Goal: Navigation & Orientation: Find specific page/section

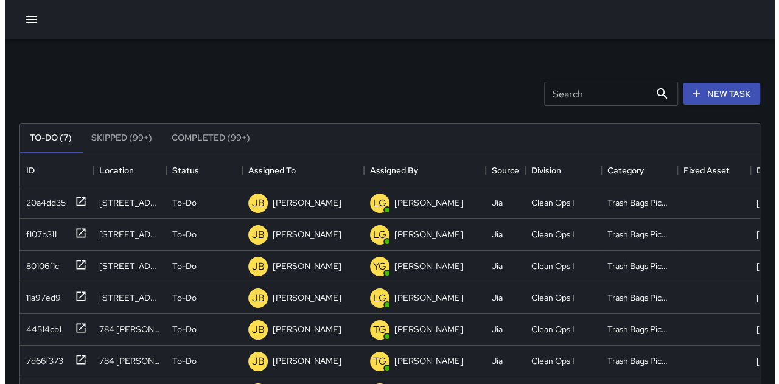
scroll to position [506, 730]
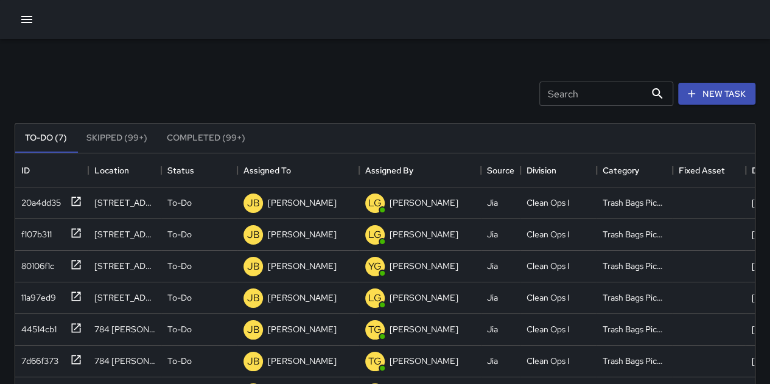
click at [20, 21] on icon "button" at bounding box center [26, 19] width 15 height 15
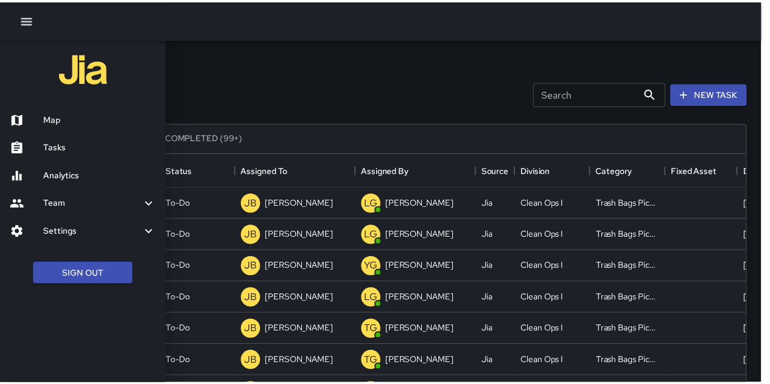
scroll to position [10, 10]
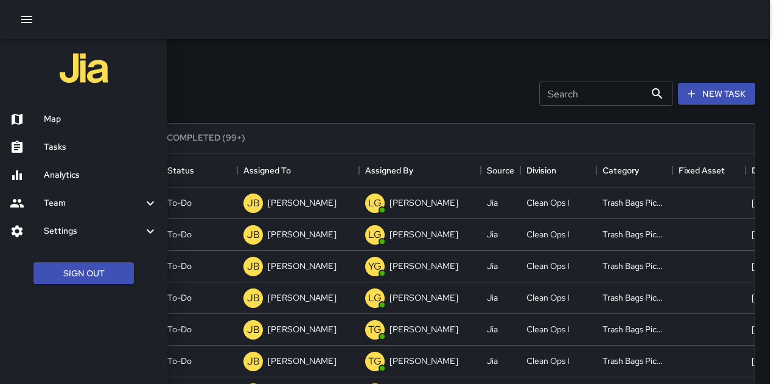
drag, startPoint x: 43, startPoint y: 143, endPoint x: 122, endPoint y: 142, distance: 79.1
click at [43, 143] on div at bounding box center [27, 147] width 34 height 15
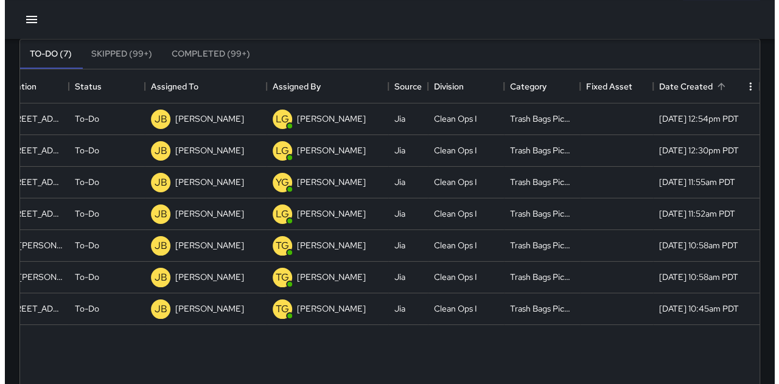
scroll to position [0, 0]
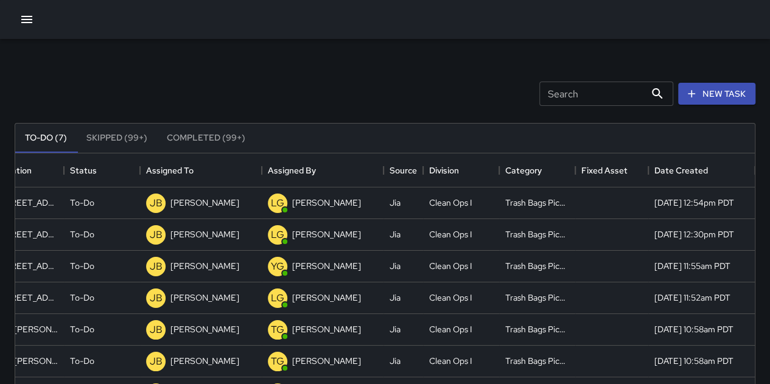
click at [16, 23] on button "button" at bounding box center [27, 19] width 24 height 24
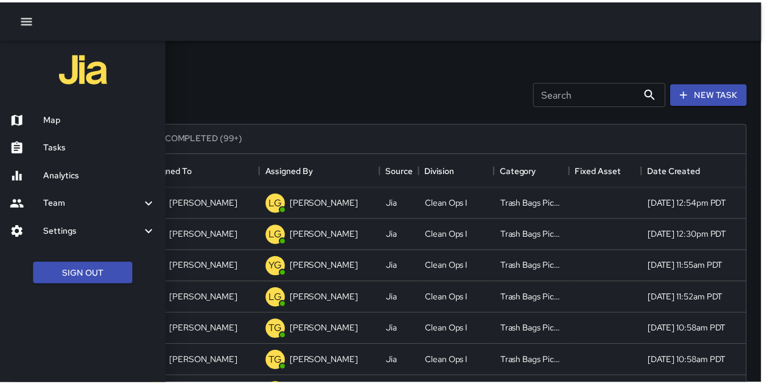
scroll to position [0, 97]
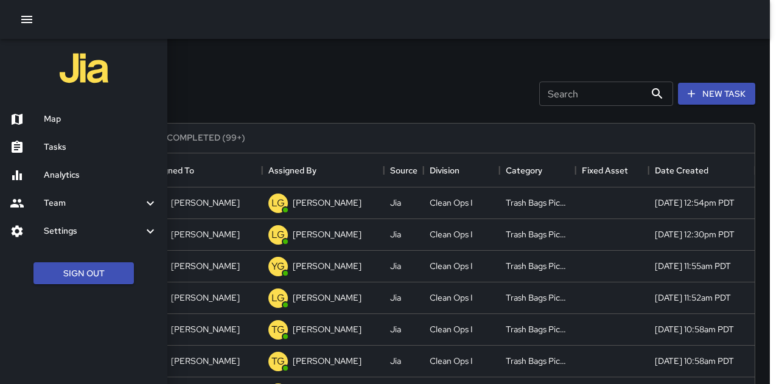
click at [44, 143] on h6 "Tasks" at bounding box center [101, 147] width 114 height 13
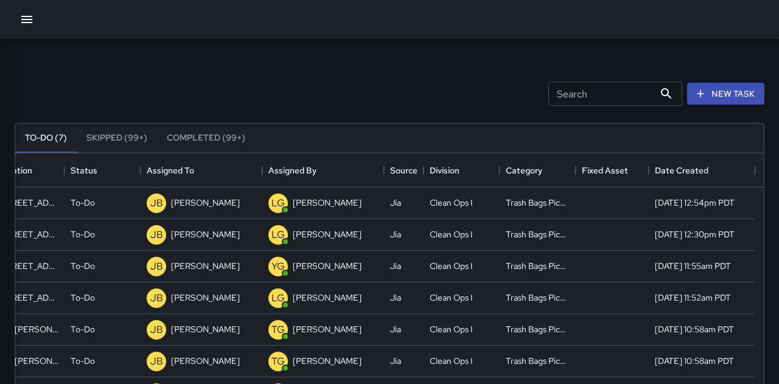
scroll to position [10, 10]
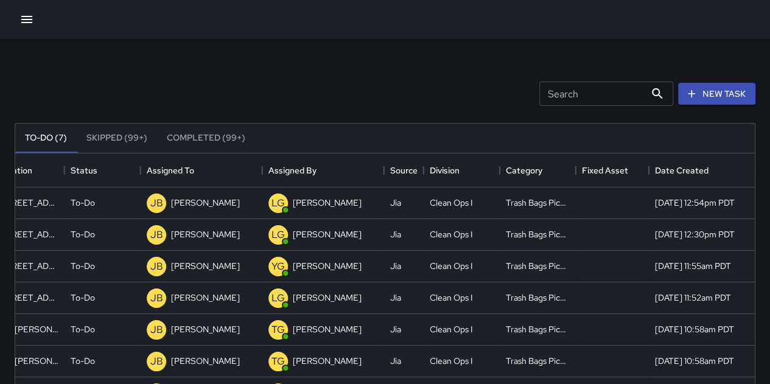
click at [30, 21] on icon "button" at bounding box center [26, 19] width 15 height 15
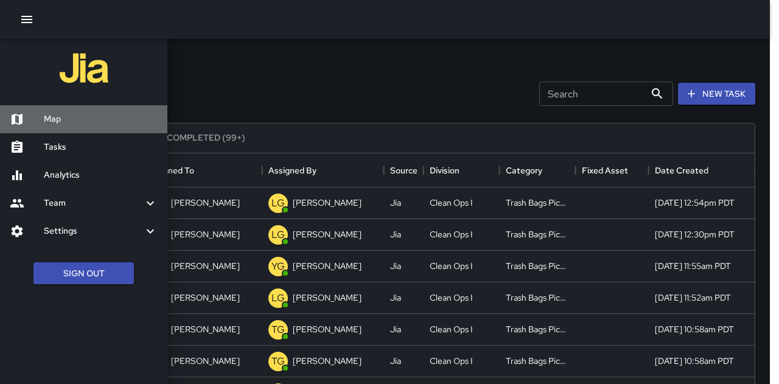
click at [52, 117] on h6 "Map" at bounding box center [101, 119] width 114 height 13
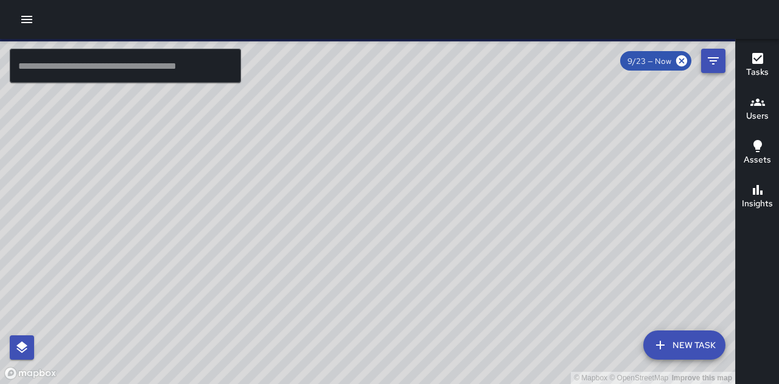
click at [719, 64] on icon "Filters" at bounding box center [713, 61] width 15 height 15
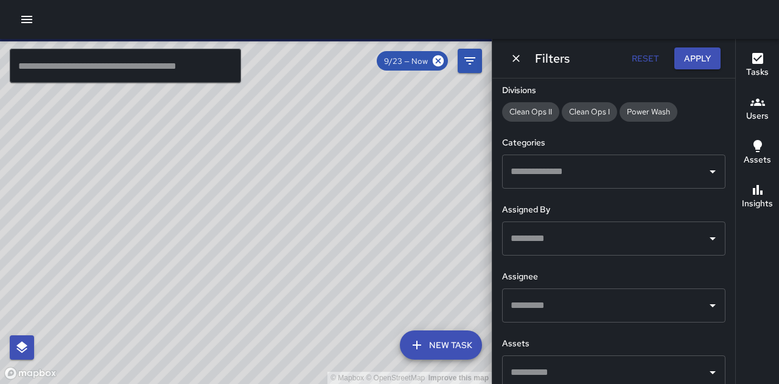
scroll to position [243, 0]
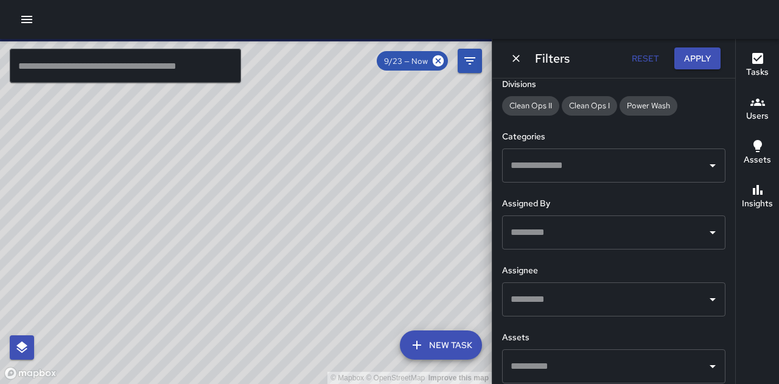
click at [599, 167] on input "text" at bounding box center [604, 165] width 194 height 23
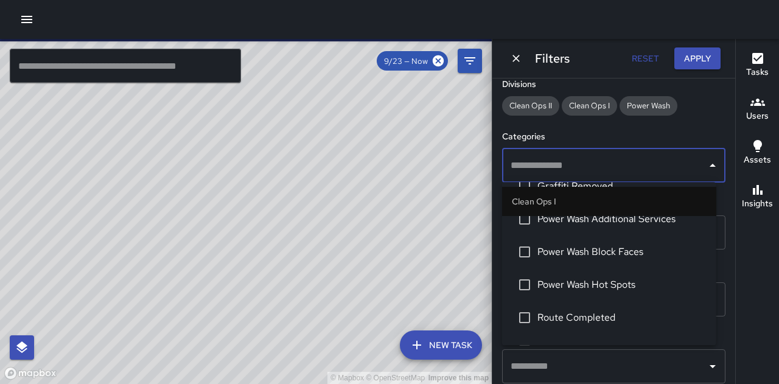
scroll to position [304, 0]
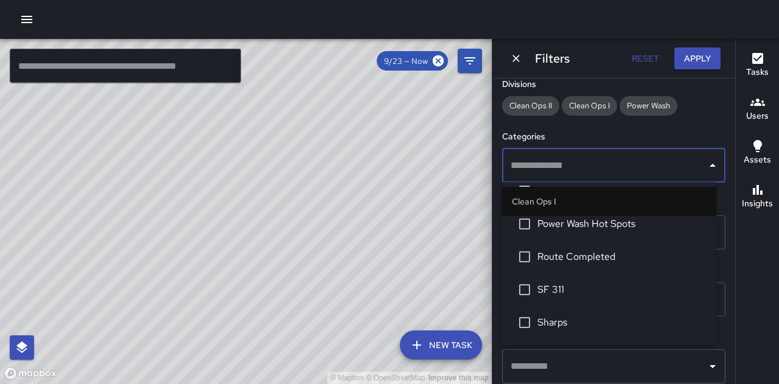
click at [574, 287] on span "SF 311" at bounding box center [621, 289] width 169 height 15
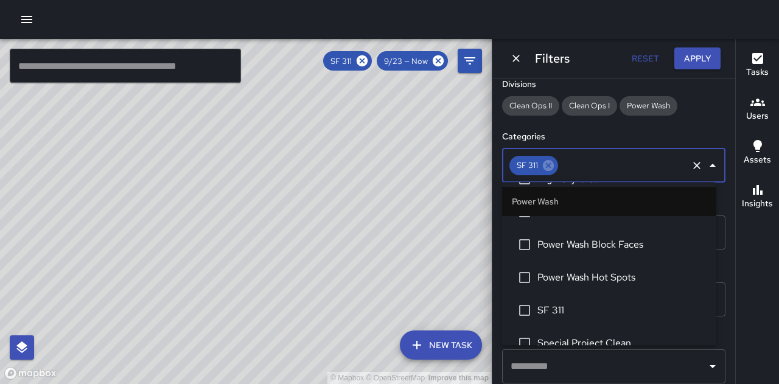
scroll to position [1034, 0]
click at [563, 300] on li "SF 311" at bounding box center [609, 307] width 214 height 33
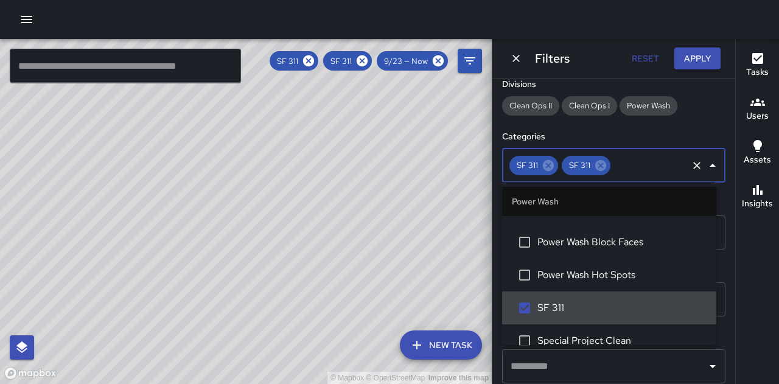
click at [466, 144] on div "© Mapbox © OpenStreetMap Improve this map" at bounding box center [246, 211] width 492 height 345
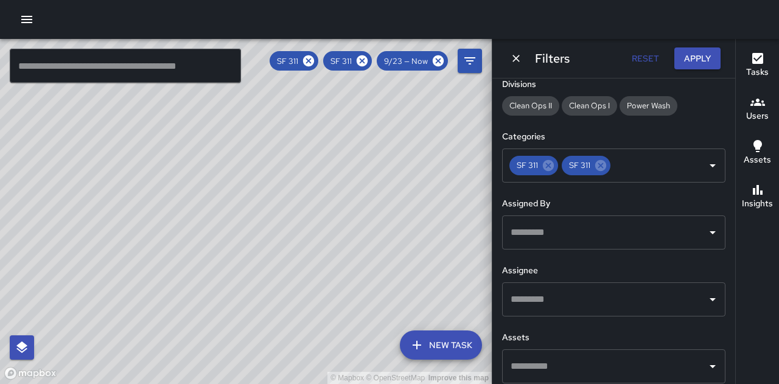
click at [756, 63] on icon "button" at bounding box center [757, 58] width 11 height 11
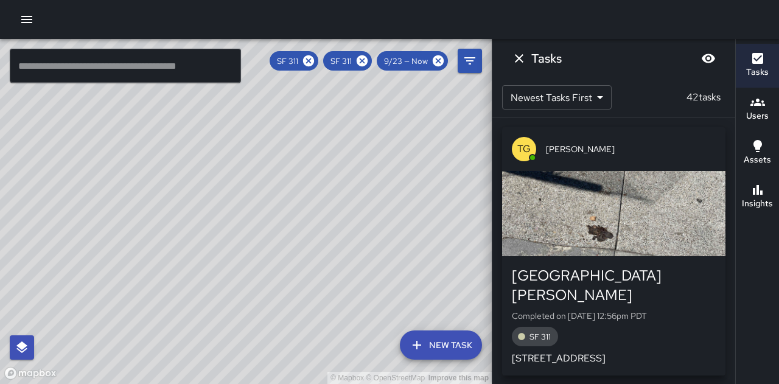
drag, startPoint x: 349, startPoint y: 291, endPoint x: 281, endPoint y: 211, distance: 105.8
click at [281, 211] on div "© Mapbox © OpenStreetMap Improve this map" at bounding box center [246, 211] width 492 height 345
drag, startPoint x: 366, startPoint y: 248, endPoint x: 343, endPoint y: 278, distance: 38.2
drag, startPoint x: 343, startPoint y: 278, endPoint x: 284, endPoint y: 123, distance: 166.2
click at [284, 123] on div "© Mapbox © OpenStreetMap Improve this map" at bounding box center [246, 211] width 492 height 345
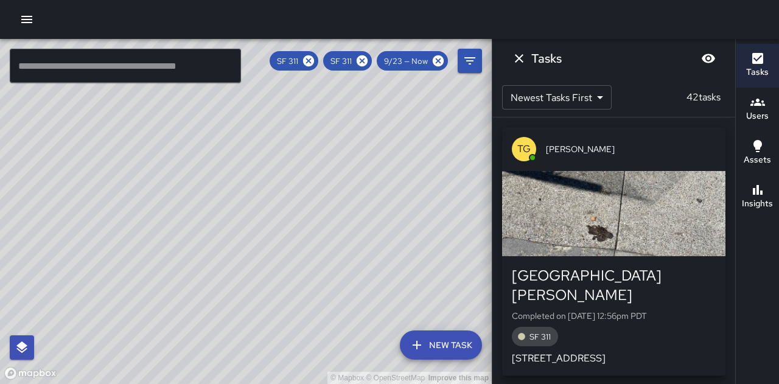
drag, startPoint x: 226, startPoint y: 152, endPoint x: 240, endPoint y: 223, distance: 73.1
click at [240, 223] on div "© Mapbox © OpenStreetMap Improve this map" at bounding box center [246, 211] width 492 height 345
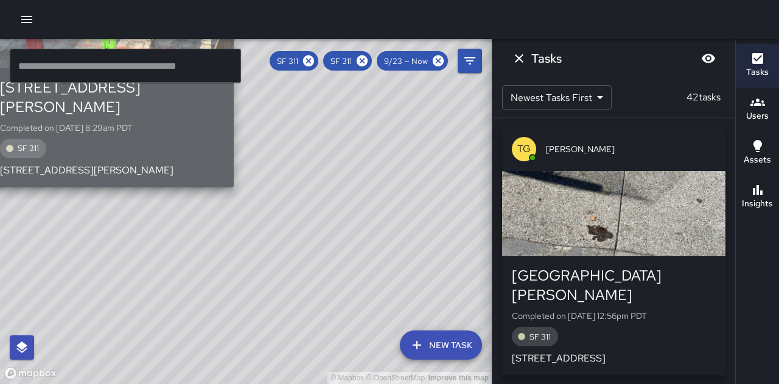
click at [203, 143] on div "[STREET_ADDRESS][PERSON_NAME] Completed on [DATE] 8:29am PDT SF [GEOGRAPHIC_DAT…" at bounding box center [112, 128] width 224 height 100
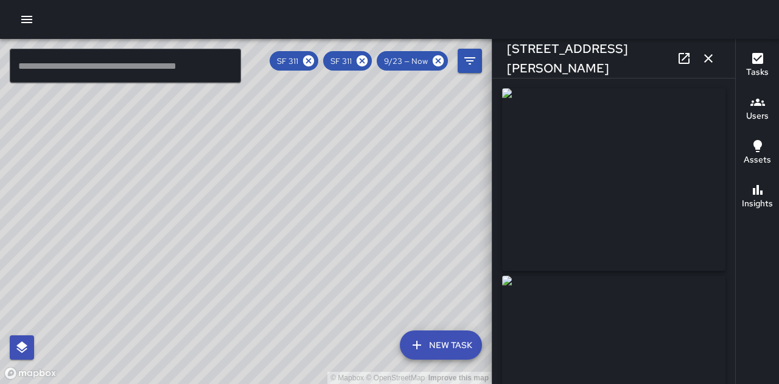
type input "**********"
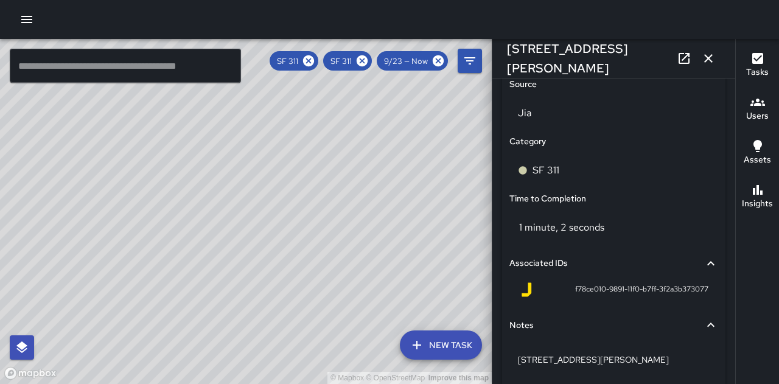
scroll to position [874, 0]
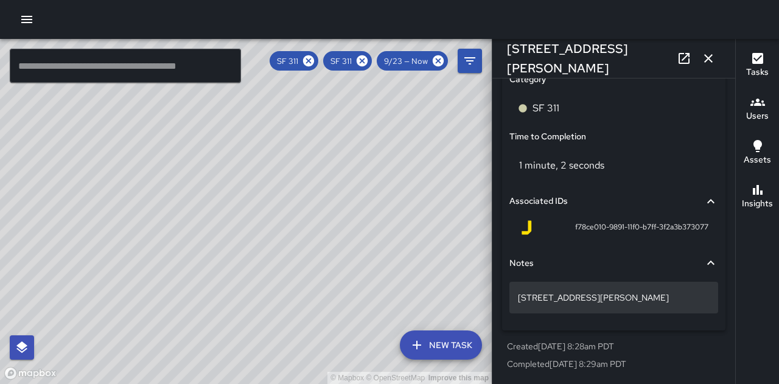
click at [529, 296] on p "[STREET_ADDRESS][PERSON_NAME]" at bounding box center [614, 297] width 192 height 12
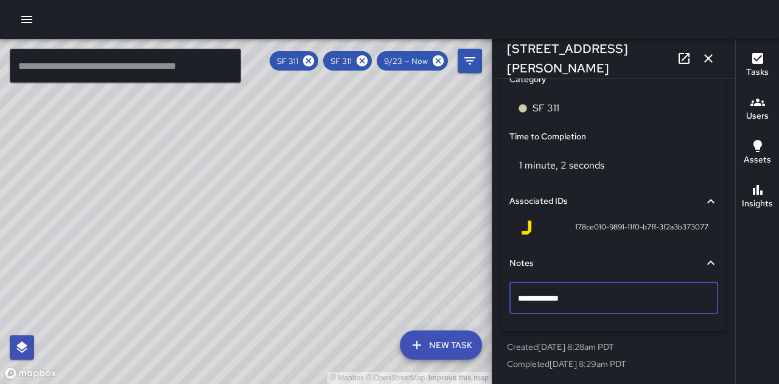
type textarea "**********"
click at [705, 58] on icon "button" at bounding box center [708, 58] width 15 height 15
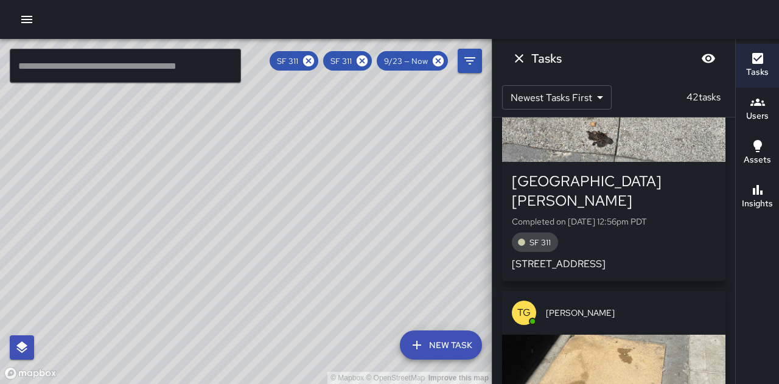
scroll to position [183, 0]
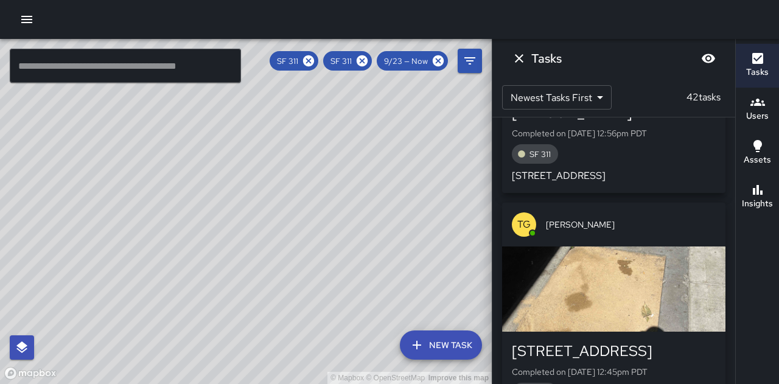
drag, startPoint x: 383, startPoint y: 254, endPoint x: 270, endPoint y: 210, distance: 121.9
click at [270, 210] on div "© Mapbox © OpenStreetMap Improve this map" at bounding box center [246, 211] width 492 height 345
drag, startPoint x: 353, startPoint y: 217, endPoint x: 315, endPoint y: 224, distance: 38.3
click at [315, 224] on div "© Mapbox © OpenStreetMap Improve this map" at bounding box center [246, 211] width 492 height 345
click at [517, 66] on button "Dismiss" at bounding box center [519, 58] width 24 height 24
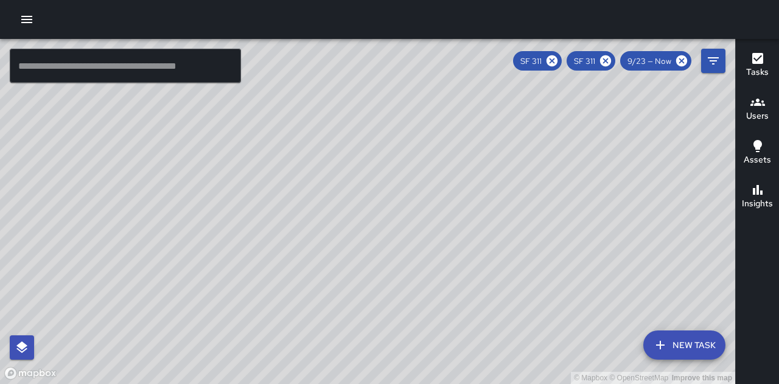
drag, startPoint x: 537, startPoint y: 204, endPoint x: 450, endPoint y: 183, distance: 89.0
click at [450, 183] on div "© Mapbox © OpenStreetMap Improve this map" at bounding box center [367, 211] width 735 height 345
drag, startPoint x: 584, startPoint y: 197, endPoint x: 400, endPoint y: -36, distance: 296.8
drag, startPoint x: 400, startPoint y: -36, endPoint x: 594, endPoint y: 251, distance: 346.3
click at [594, 251] on div "© Mapbox © OpenStreetMap Improve this map" at bounding box center [367, 211] width 735 height 345
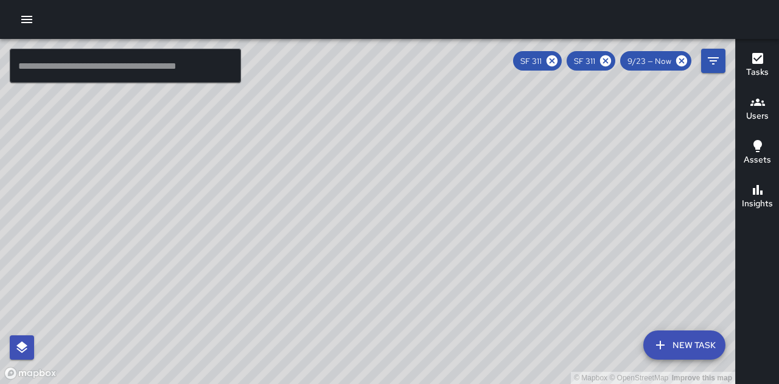
drag, startPoint x: 601, startPoint y: 242, endPoint x: 443, endPoint y: 240, distance: 158.2
click at [443, 240] on div "© Mapbox © OpenStreetMap Improve this map" at bounding box center [367, 211] width 735 height 345
drag, startPoint x: 442, startPoint y: 240, endPoint x: 258, endPoint y: 298, distance: 193.0
drag, startPoint x: 258, startPoint y: 298, endPoint x: 560, endPoint y: 88, distance: 367.3
click at [560, 88] on div "© Mapbox © OpenStreetMap Improve this map" at bounding box center [367, 211] width 735 height 345
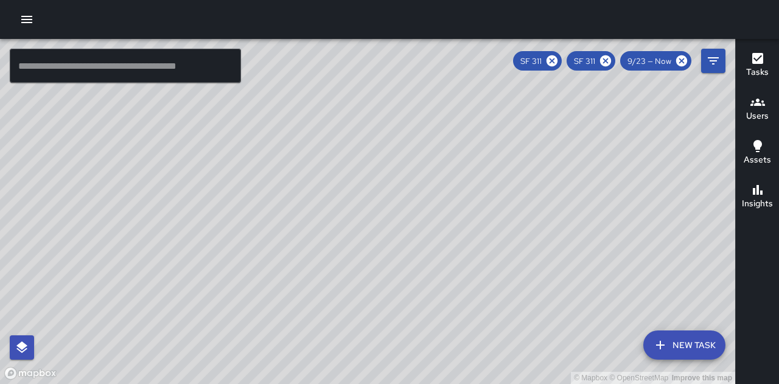
drag, startPoint x: 406, startPoint y: 133, endPoint x: 363, endPoint y: 345, distance: 216.7
click at [363, 345] on div "© Mapbox © OpenStreetMap Improve this map" at bounding box center [367, 211] width 735 height 345
drag, startPoint x: 261, startPoint y: 226, endPoint x: 314, endPoint y: 315, distance: 103.4
click at [314, 329] on div "© Mapbox © OpenStreetMap Improve this map" at bounding box center [367, 211] width 735 height 345
drag, startPoint x: 335, startPoint y: 296, endPoint x: 424, endPoint y: 187, distance: 140.9
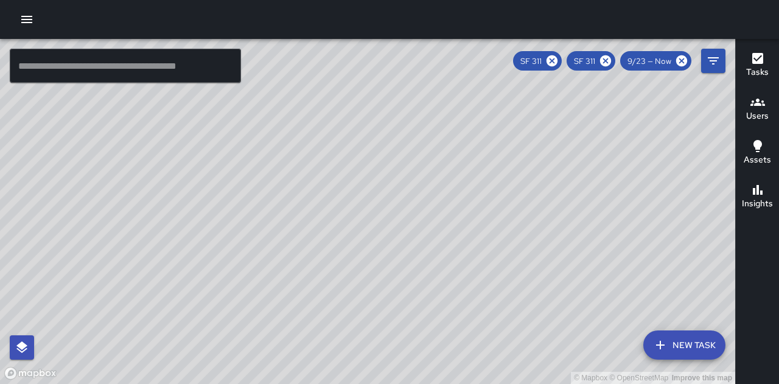
click at [429, 179] on div "© Mapbox © OpenStreetMap Improve this map" at bounding box center [367, 211] width 735 height 345
drag, startPoint x: 369, startPoint y: 268, endPoint x: 411, endPoint y: 228, distance: 58.5
click at [405, 233] on div "© Mapbox © OpenStreetMap Improve this map" at bounding box center [367, 211] width 735 height 345
drag, startPoint x: 590, startPoint y: 229, endPoint x: 368, endPoint y: 137, distance: 241.1
click at [368, 137] on div "© Mapbox © OpenStreetMap Improve this map" at bounding box center [367, 211] width 735 height 345
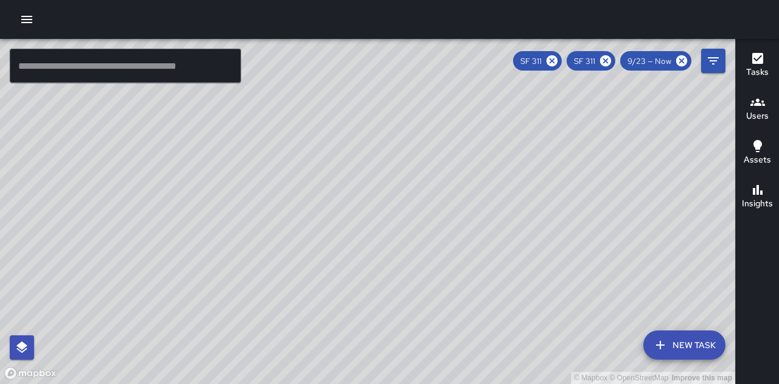
drag, startPoint x: 365, startPoint y: 147, endPoint x: 354, endPoint y: 234, distance: 88.3
click at [354, 234] on div "© Mapbox © OpenStreetMap Improve this map" at bounding box center [367, 211] width 735 height 345
drag, startPoint x: 466, startPoint y: 242, endPoint x: 447, endPoint y: 237, distance: 20.2
click at [445, 239] on div "© Mapbox © OpenStreetMap Improve this map" at bounding box center [367, 211] width 735 height 345
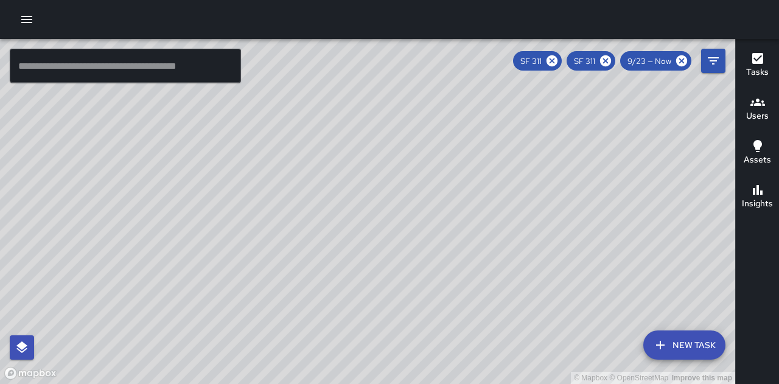
drag, startPoint x: 489, startPoint y: 228, endPoint x: 469, endPoint y: 302, distance: 76.9
drag, startPoint x: 469, startPoint y: 302, endPoint x: 395, endPoint y: 144, distance: 174.2
click at [395, 144] on div "© Mapbox © OpenStreetMap Improve this map" at bounding box center [367, 211] width 735 height 345
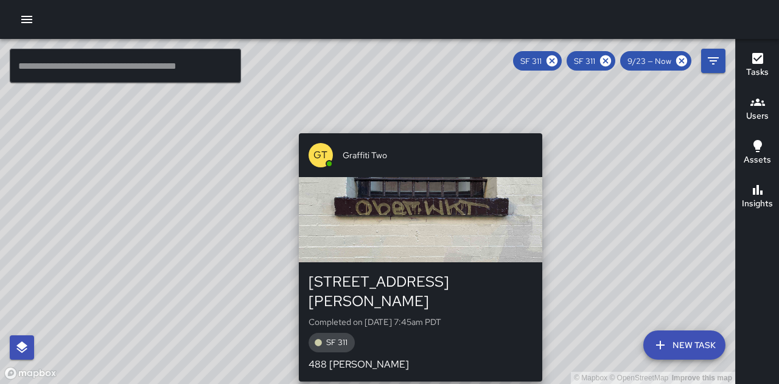
click at [411, 125] on div "© Mapbox © OpenStreetMap Improve this map GT Graffiti Two [STREET_ADDRESS][PERS…" at bounding box center [367, 211] width 735 height 345
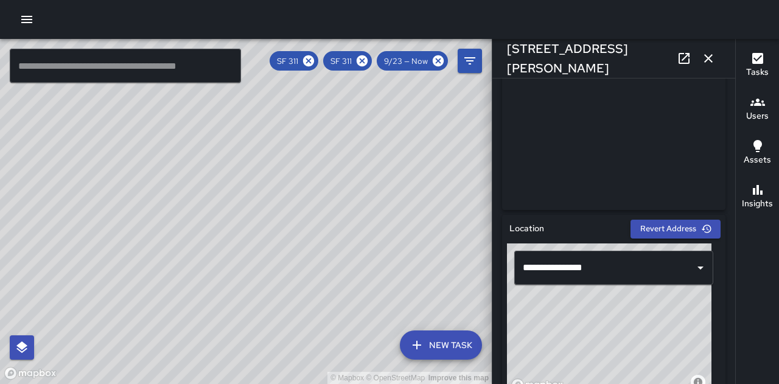
scroll to position [304, 0]
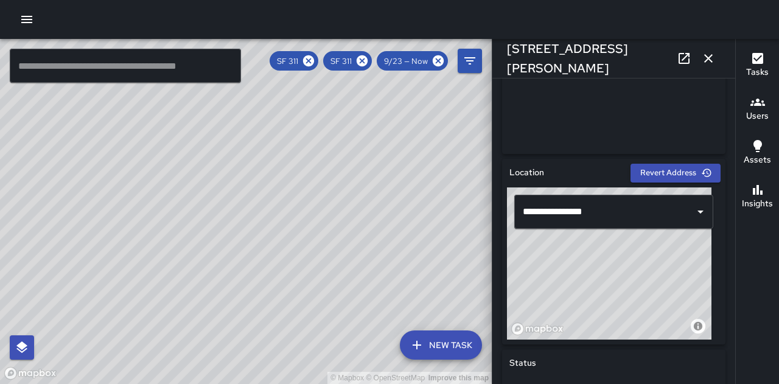
click at [706, 58] on icon "button" at bounding box center [708, 58] width 15 height 15
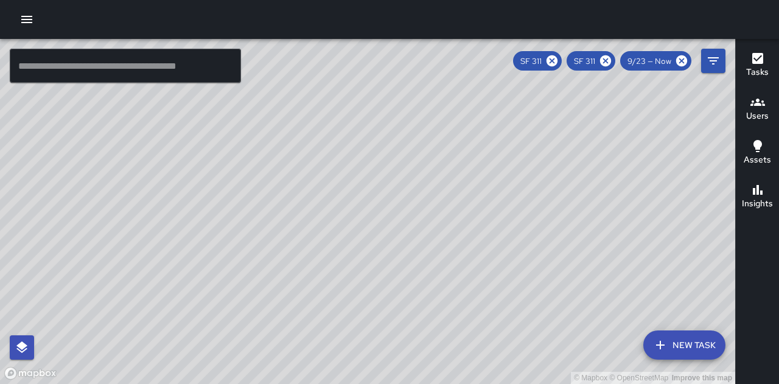
drag, startPoint x: 395, startPoint y: 311, endPoint x: 456, endPoint y: 169, distance: 154.0
click at [456, 169] on div "© Mapbox © OpenStreetMap Improve this map" at bounding box center [367, 211] width 735 height 345
drag, startPoint x: 584, startPoint y: 165, endPoint x: 499, endPoint y: 197, distance: 90.9
click at [500, 197] on div "© Mapbox © OpenStreetMap Improve this map" at bounding box center [367, 211] width 735 height 345
drag, startPoint x: 499, startPoint y: 197, endPoint x: 459, endPoint y: 225, distance: 48.9
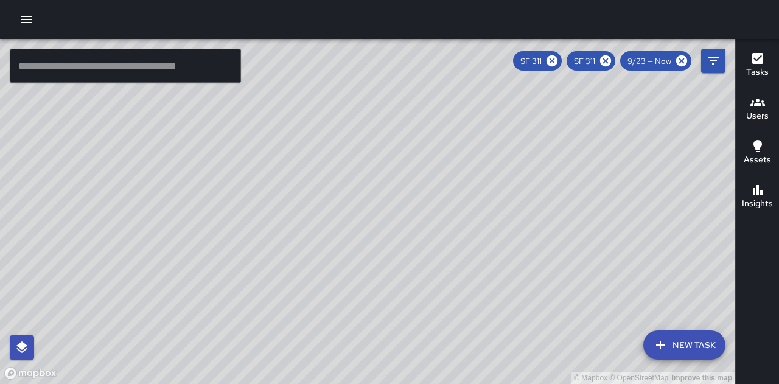
click at [459, 223] on div "© Mapbox © OpenStreetMap Improve this map" at bounding box center [367, 211] width 735 height 345
drag, startPoint x: 191, startPoint y: 250, endPoint x: 704, endPoint y: 253, distance: 512.9
click at [704, 253] on div "© Mapbox © OpenStreetMap Improve this map" at bounding box center [367, 211] width 735 height 345
drag, startPoint x: 247, startPoint y: 245, endPoint x: 259, endPoint y: 273, distance: 30.3
click at [259, 273] on div "© Mapbox © OpenStreetMap Improve this map" at bounding box center [367, 211] width 735 height 345
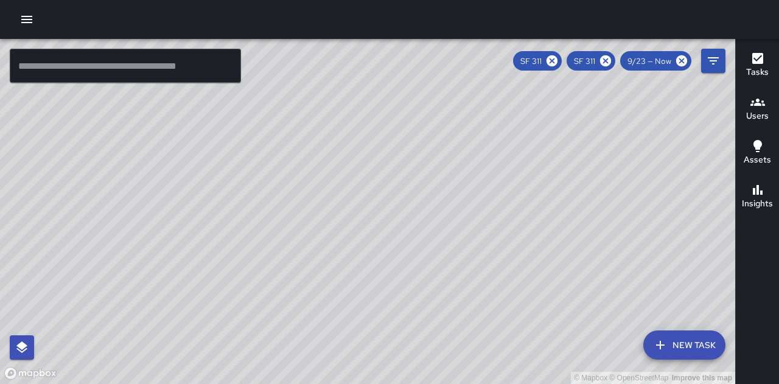
drag, startPoint x: 85, startPoint y: 169, endPoint x: 230, endPoint y: 160, distance: 145.7
click at [230, 160] on div "© Mapbox © OpenStreetMap Improve this map" at bounding box center [367, 211] width 735 height 345
drag, startPoint x: 611, startPoint y: 317, endPoint x: 413, endPoint y: 46, distance: 335.6
click at [413, 46] on div "© Mapbox © OpenStreetMap Improve this map" at bounding box center [367, 211] width 735 height 345
drag, startPoint x: 486, startPoint y: 245, endPoint x: 449, endPoint y: 257, distance: 38.5
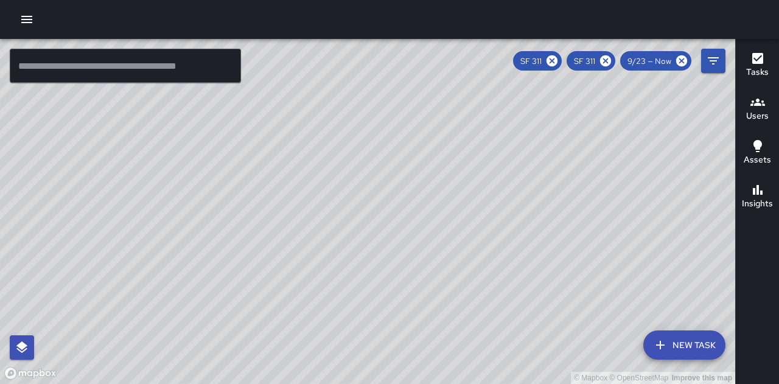
click at [461, 293] on div "© Mapbox © OpenStreetMap Improve this map" at bounding box center [367, 211] width 735 height 345
drag, startPoint x: 317, startPoint y: 175, endPoint x: 318, endPoint y: 251, distance: 76.1
click at [318, 251] on div "© Mapbox © OpenStreetMap Improve this map" at bounding box center [367, 211] width 735 height 345
drag, startPoint x: 383, startPoint y: 262, endPoint x: 372, endPoint y: 202, distance: 60.7
click at [372, 202] on div "© Mapbox © OpenStreetMap Improve this map" at bounding box center [367, 211] width 735 height 345
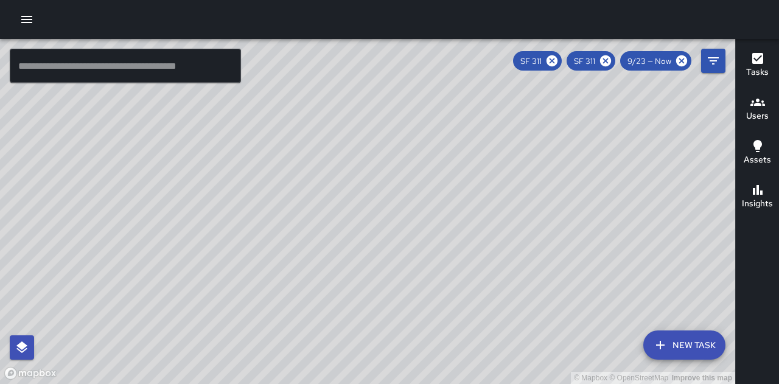
drag, startPoint x: 314, startPoint y: 130, endPoint x: 321, endPoint y: 237, distance: 107.9
click at [321, 237] on div "© Mapbox © OpenStreetMap Improve this map" at bounding box center [367, 211] width 735 height 345
drag, startPoint x: 445, startPoint y: 178, endPoint x: 431, endPoint y: 156, distance: 25.2
click at [431, 156] on div "© Mapbox © OpenStreetMap Improve this map" at bounding box center [367, 211] width 735 height 345
drag, startPoint x: 528, startPoint y: 319, endPoint x: 436, endPoint y: 185, distance: 162.7
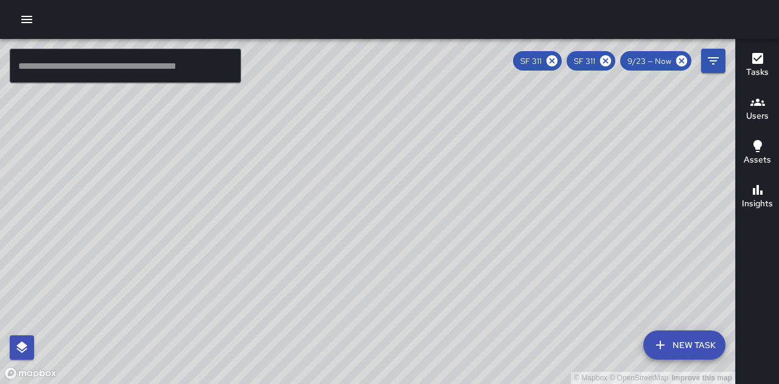
click at [436, 185] on div "© Mapbox © OpenStreetMap Improve this map" at bounding box center [367, 211] width 735 height 345
drag, startPoint x: 233, startPoint y: 171, endPoint x: 245, endPoint y: 228, distance: 58.5
click at [245, 228] on div "© Mapbox © OpenStreetMap Improve this map" at bounding box center [367, 211] width 735 height 345
drag, startPoint x: 214, startPoint y: 245, endPoint x: 213, endPoint y: 270, distance: 24.4
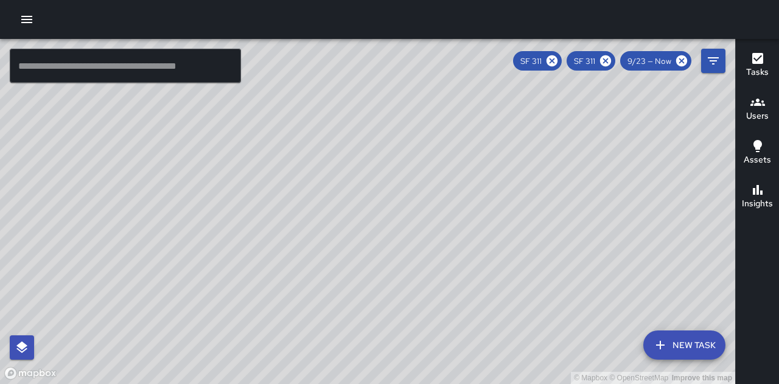
click at [213, 270] on div "© Mapbox © OpenStreetMap Improve this map" at bounding box center [367, 211] width 735 height 345
drag, startPoint x: 290, startPoint y: 189, endPoint x: 417, endPoint y: 221, distance: 131.8
click at [417, 221] on div "© Mapbox © OpenStreetMap Improve this map" at bounding box center [367, 211] width 735 height 345
drag, startPoint x: 302, startPoint y: 321, endPoint x: 418, endPoint y: 152, distance: 205.7
click at [425, 141] on div "© Mapbox © OpenStreetMap Improve this map" at bounding box center [367, 211] width 735 height 345
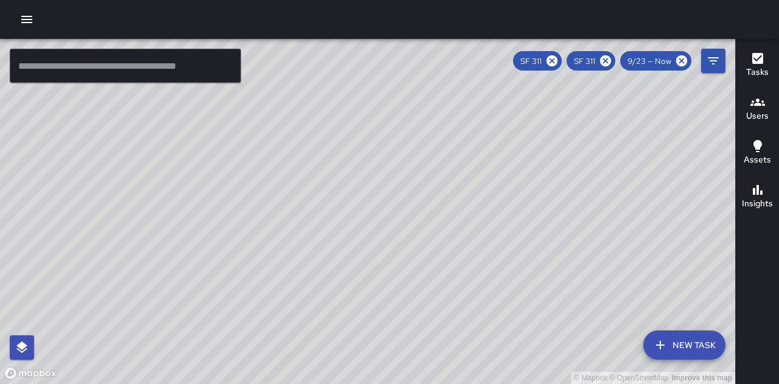
drag, startPoint x: 488, startPoint y: 268, endPoint x: 408, endPoint y: 111, distance: 176.3
click at [408, 111] on div "© Mapbox © OpenStreetMap Improve this map" at bounding box center [367, 211] width 735 height 345
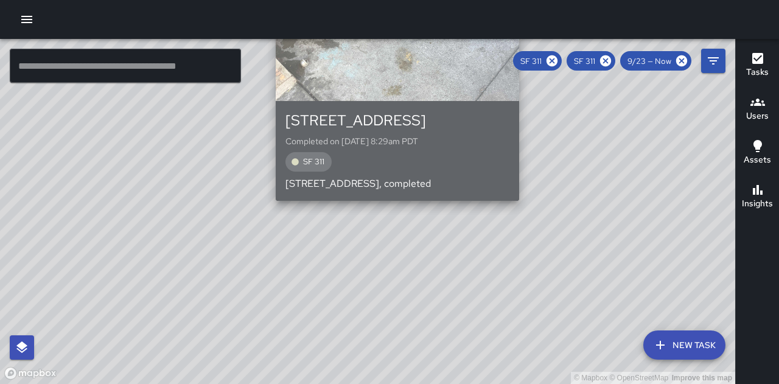
click at [493, 43] on div "button" at bounding box center [397, 58] width 243 height 85
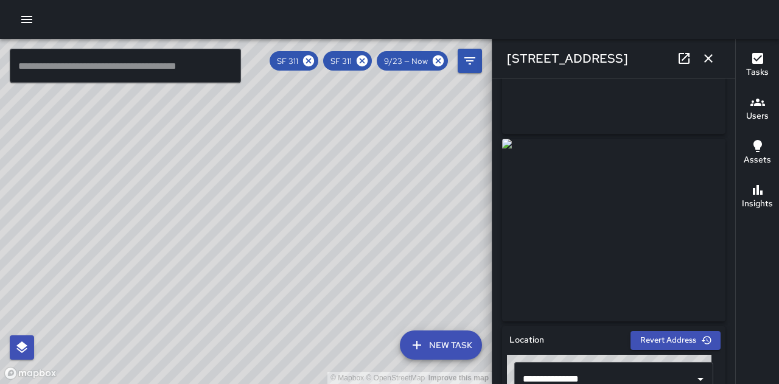
scroll to position [122, 0]
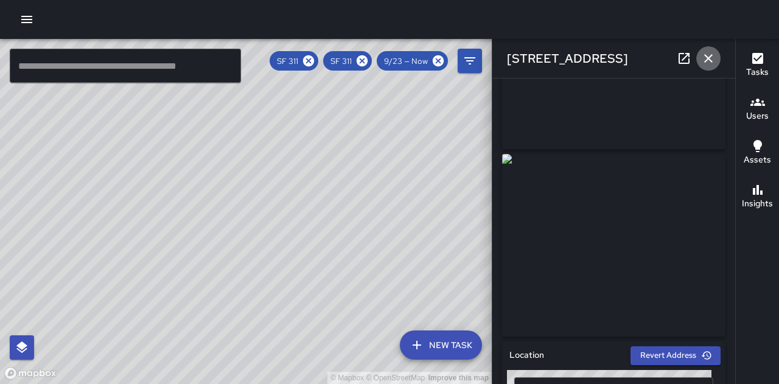
click at [708, 55] on icon "button" at bounding box center [708, 58] width 15 height 15
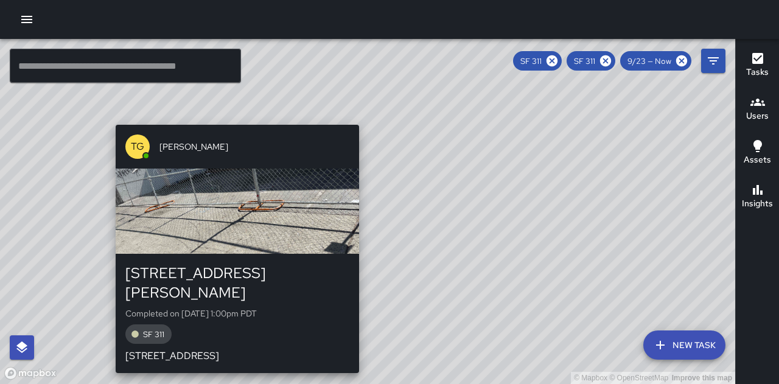
click at [231, 117] on div "© Mapbox © OpenStreetMap Improve this map TG [PERSON_NAME] [STREET_ADDRESS][PER…" at bounding box center [367, 211] width 735 height 345
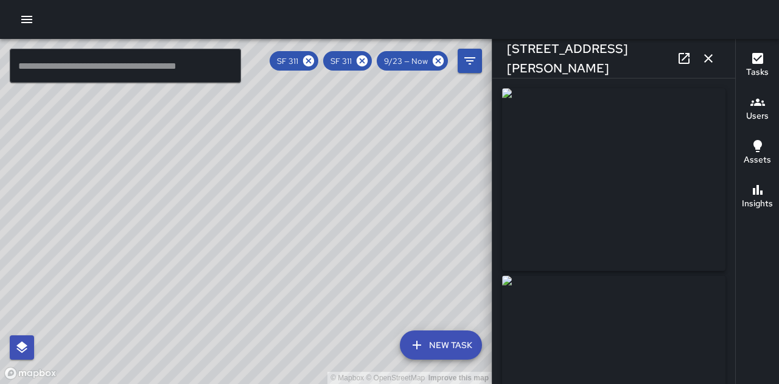
type input "**********"
click at [708, 59] on icon "button" at bounding box center [708, 58] width 9 height 9
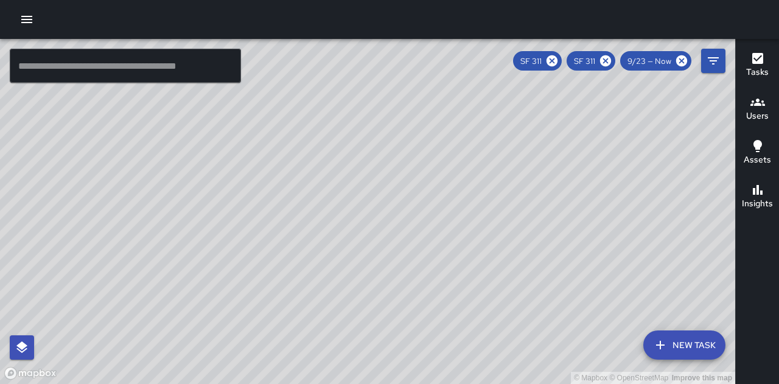
drag, startPoint x: 486, startPoint y: 274, endPoint x: 415, endPoint y: 147, distance: 145.7
click at [415, 147] on div "© Mapbox © OpenStreetMap Improve this map" at bounding box center [367, 211] width 735 height 345
drag, startPoint x: 455, startPoint y: 182, endPoint x: 419, endPoint y: 279, distance: 103.6
click at [419, 279] on div "© Mapbox © OpenStreetMap Improve this map" at bounding box center [367, 211] width 735 height 345
drag, startPoint x: 489, startPoint y: 131, endPoint x: 396, endPoint y: 179, distance: 104.2
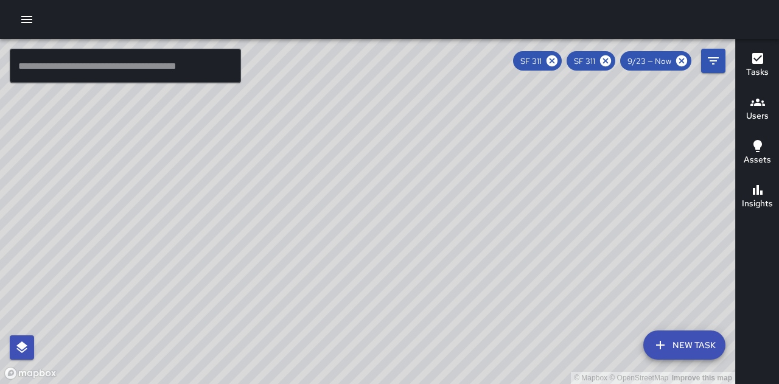
click at [396, 179] on div "© Mapbox © OpenStreetMap Improve this map" at bounding box center [367, 211] width 735 height 345
click at [385, 200] on div "© Mapbox © OpenStreetMap Improve this map" at bounding box center [367, 211] width 735 height 345
drag, startPoint x: 479, startPoint y: 277, endPoint x: 343, endPoint y: 234, distance: 143.0
click at [343, 234] on div "© Mapbox © OpenStreetMap Improve this map" at bounding box center [367, 211] width 735 height 345
drag, startPoint x: 453, startPoint y: 273, endPoint x: 434, endPoint y: 307, distance: 38.4
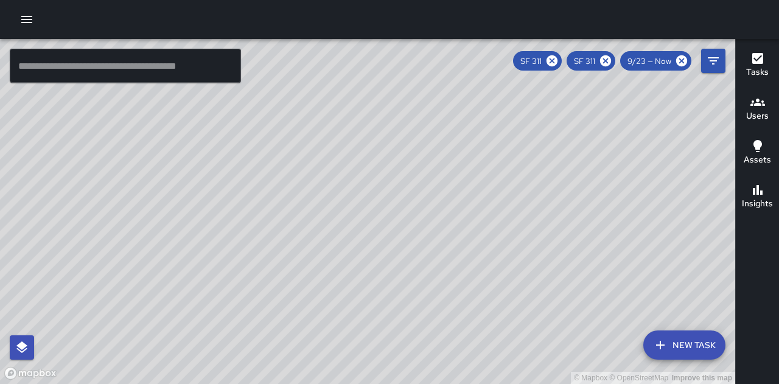
drag, startPoint x: 434, startPoint y: 307, endPoint x: 409, endPoint y: 302, distance: 25.4
click at [409, 302] on div "© Mapbox © OpenStreetMap Improve this map" at bounding box center [367, 211] width 735 height 345
drag, startPoint x: 434, startPoint y: 237, endPoint x: 396, endPoint y: 189, distance: 60.6
click at [396, 189] on div "© Mapbox © OpenStreetMap Improve this map" at bounding box center [367, 211] width 735 height 345
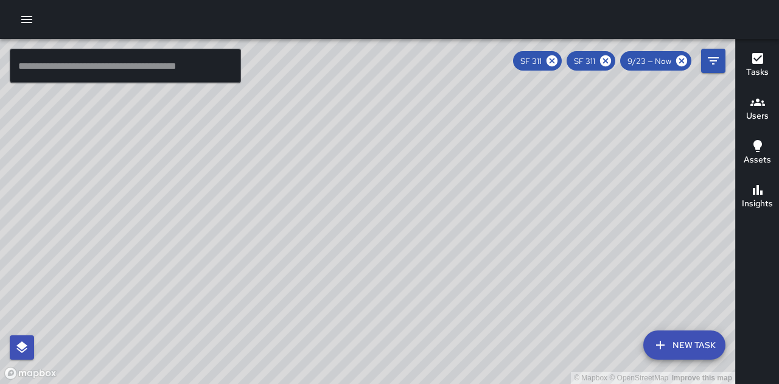
click at [327, 238] on div "© Mapbox © OpenStreetMap Improve this map" at bounding box center [367, 211] width 735 height 345
drag, startPoint x: 348, startPoint y: 201, endPoint x: 437, endPoint y: 234, distance: 94.5
click at [459, 260] on div "© Mapbox © OpenStreetMap Improve this map" at bounding box center [367, 211] width 735 height 345
drag, startPoint x: 465, startPoint y: 316, endPoint x: 396, endPoint y: 229, distance: 110.4
click at [396, 229] on div "© Mapbox © OpenStreetMap Improve this map" at bounding box center [367, 211] width 735 height 345
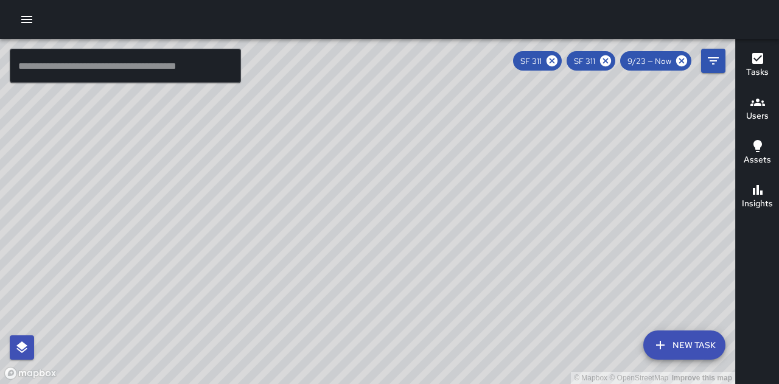
drag, startPoint x: 447, startPoint y: 200, endPoint x: 441, endPoint y: 194, distance: 8.2
click at [441, 194] on div "© Mapbox © OpenStreetMap Improve this map" at bounding box center [367, 211] width 735 height 345
click at [521, 224] on div "© Mapbox © OpenStreetMap Improve this map" at bounding box center [367, 211] width 735 height 345
drag, startPoint x: 475, startPoint y: 241, endPoint x: 350, endPoint y: 263, distance: 126.2
click at [350, 263] on div "© Mapbox © OpenStreetMap Improve this map" at bounding box center [367, 211] width 735 height 345
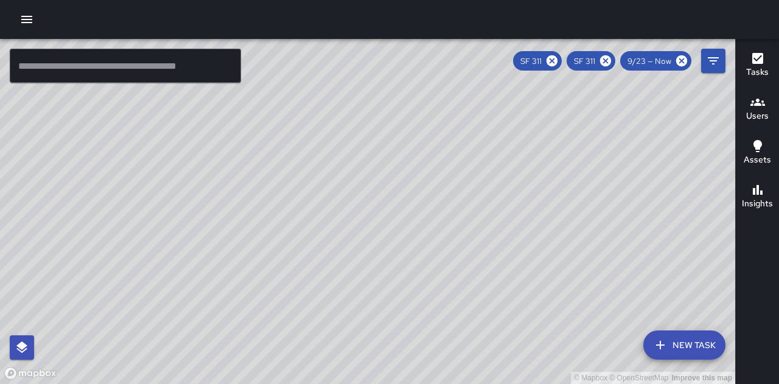
drag, startPoint x: 344, startPoint y: 227, endPoint x: 422, endPoint y: 282, distance: 95.6
click at [422, 282] on div "© Mapbox © OpenStreetMap Improve this map" at bounding box center [367, 211] width 735 height 345
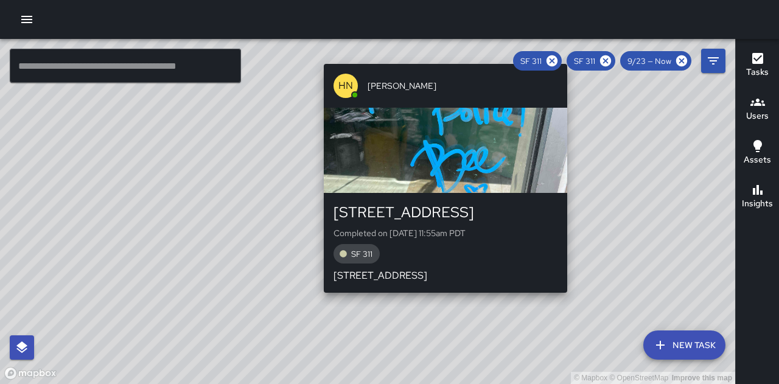
click at [459, 209] on div "[STREET_ADDRESS]" at bounding box center [445, 212] width 224 height 19
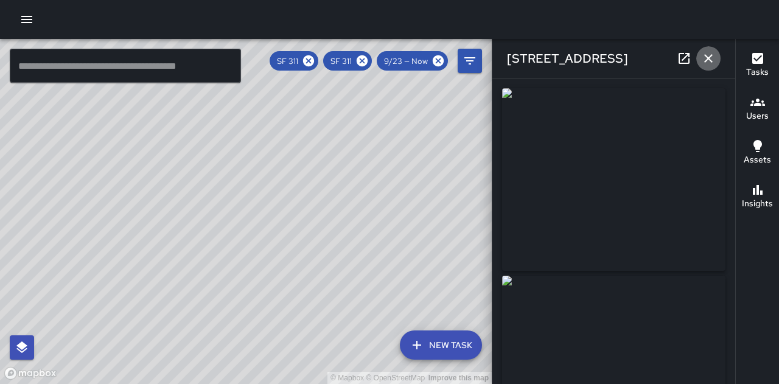
click at [707, 56] on icon "button" at bounding box center [708, 58] width 15 height 15
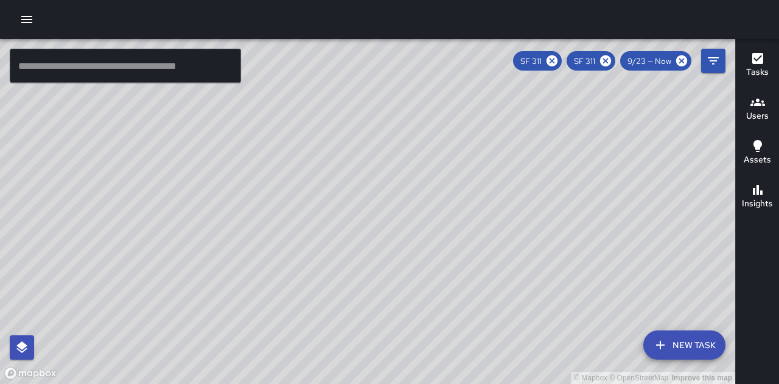
drag, startPoint x: 147, startPoint y: 142, endPoint x: 482, endPoint y: 235, distance: 347.4
click at [482, 235] on div "© Mapbox © OpenStreetMap Improve this map" at bounding box center [367, 211] width 735 height 345
drag, startPoint x: 635, startPoint y: 239, endPoint x: 620, endPoint y: 296, distance: 59.2
drag, startPoint x: 620, startPoint y: 296, endPoint x: 359, endPoint y: 254, distance: 264.5
click at [359, 254] on div "© Mapbox © OpenStreetMap Improve this map" at bounding box center [367, 211] width 735 height 345
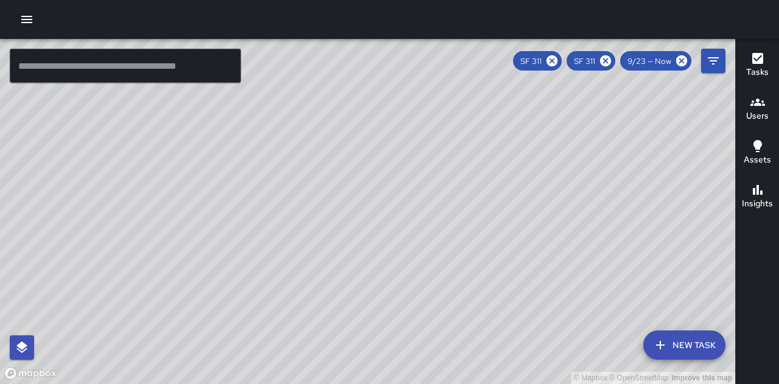
drag, startPoint x: 400, startPoint y: 250, endPoint x: 453, endPoint y: 265, distance: 54.3
click at [453, 265] on div "© Mapbox © OpenStreetMap Improve this map" at bounding box center [367, 211] width 735 height 345
drag, startPoint x: 418, startPoint y: 258, endPoint x: 410, endPoint y: 255, distance: 8.5
click at [410, 255] on div "© Mapbox © OpenStreetMap Improve this map" at bounding box center [367, 211] width 735 height 345
drag, startPoint x: 376, startPoint y: 286, endPoint x: 392, endPoint y: 299, distance: 20.3
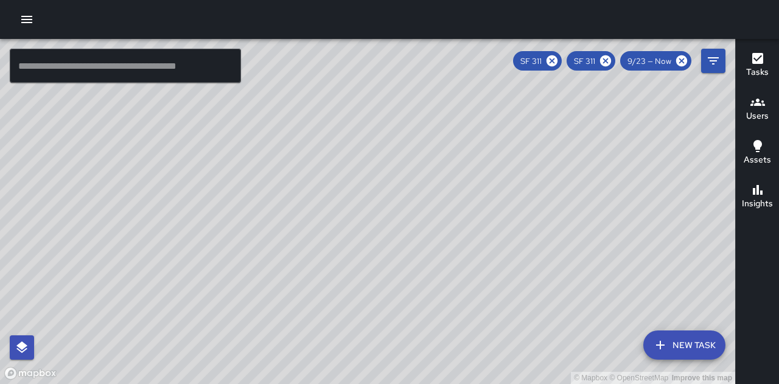
click at [388, 308] on div "© Mapbox © OpenStreetMap Improve this map" at bounding box center [367, 211] width 735 height 345
drag, startPoint x: 434, startPoint y: 307, endPoint x: 411, endPoint y: 226, distance: 84.7
click at [411, 226] on div "© Mapbox © OpenStreetMap Improve this map" at bounding box center [367, 211] width 735 height 345
drag, startPoint x: 391, startPoint y: 302, endPoint x: 389, endPoint y: 183, distance: 119.3
click at [389, 183] on div "© Mapbox © OpenStreetMap Improve this map" at bounding box center [367, 211] width 735 height 345
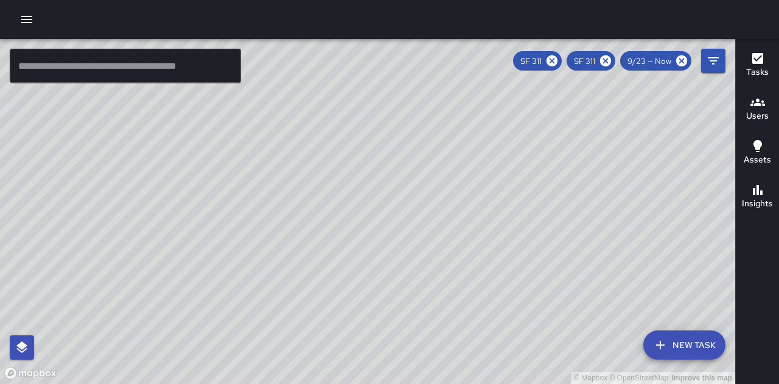
drag, startPoint x: 630, startPoint y: 249, endPoint x: 466, endPoint y: 239, distance: 164.6
click at [466, 239] on div "© Mapbox © OpenStreetMap Improve this map" at bounding box center [367, 211] width 735 height 345
drag, startPoint x: 551, startPoint y: 219, endPoint x: 452, endPoint y: 345, distance: 160.3
click at [452, 345] on div "© Mapbox © OpenStreetMap Improve this map" at bounding box center [367, 211] width 735 height 345
drag, startPoint x: 439, startPoint y: 338, endPoint x: 349, endPoint y: 173, distance: 187.9
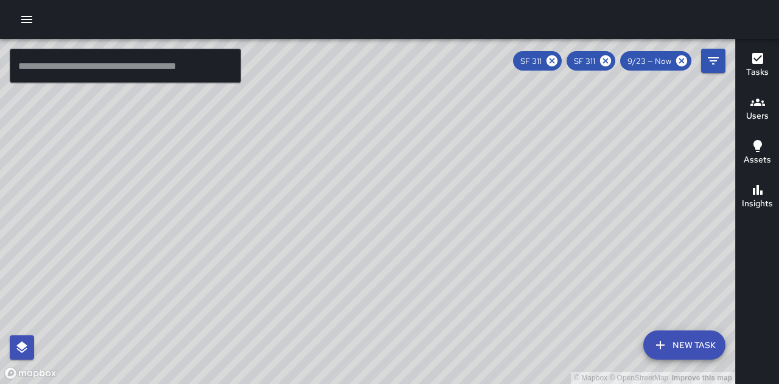
click at [349, 173] on div "© Mapbox © OpenStreetMap Improve this map" at bounding box center [367, 211] width 735 height 345
drag, startPoint x: 349, startPoint y: 173, endPoint x: 484, endPoint y: 178, distance: 135.2
click at [484, 178] on div "© Mapbox © OpenStreetMap Improve this map" at bounding box center [367, 211] width 735 height 345
drag, startPoint x: 484, startPoint y: 178, endPoint x: 433, endPoint y: 183, distance: 50.7
click at [433, 183] on div "© Mapbox © OpenStreetMap Improve this map" at bounding box center [367, 211] width 735 height 345
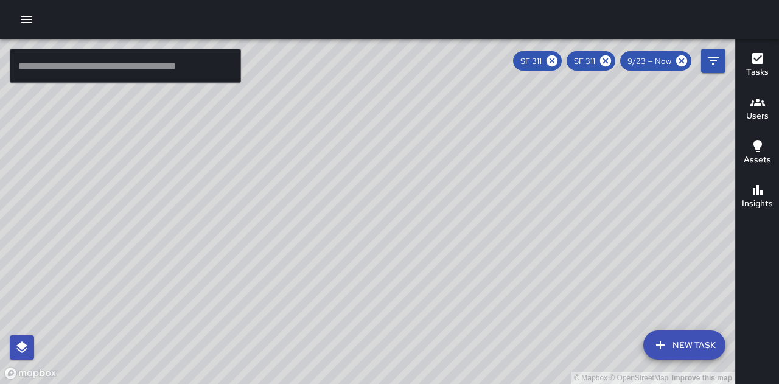
drag, startPoint x: 440, startPoint y: 232, endPoint x: 433, endPoint y: 241, distance: 11.3
click at [433, 241] on div "© Mapbox © OpenStreetMap Improve this map" at bounding box center [367, 211] width 735 height 345
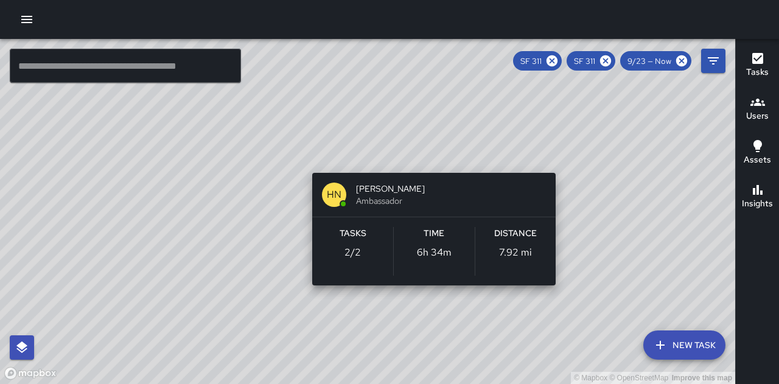
click at [434, 155] on div "© Mapbox © OpenStreetMap Improve this map HN [PERSON_NAME] Ambassador Tasks 2 /…" at bounding box center [367, 211] width 735 height 345
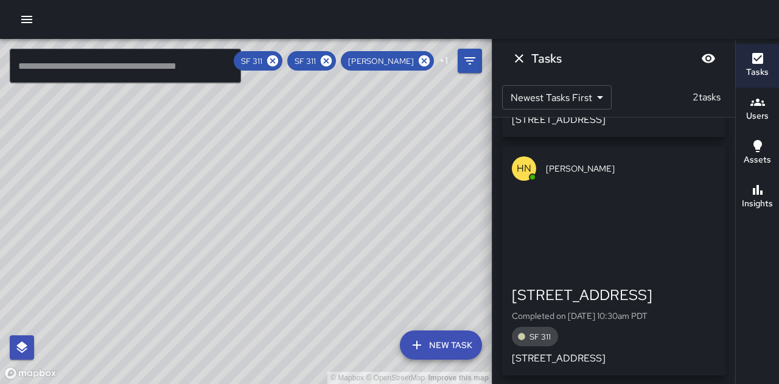
scroll to position [220, 0]
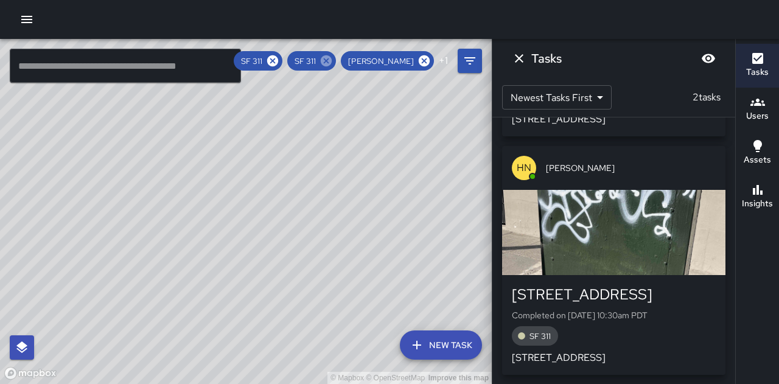
click at [329, 60] on icon at bounding box center [325, 60] width 13 height 13
click at [270, 59] on icon at bounding box center [264, 60] width 11 height 11
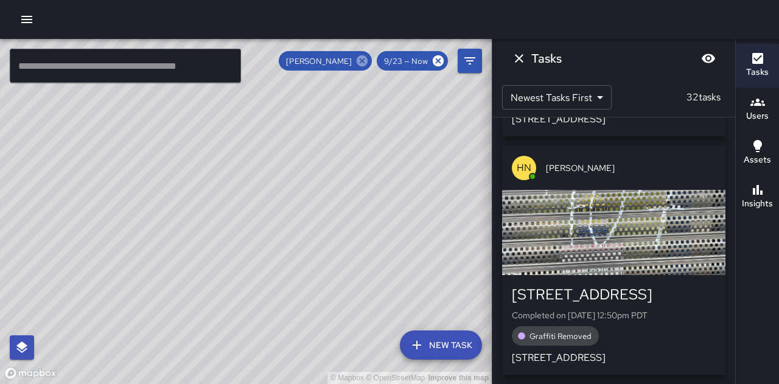
click at [363, 60] on icon at bounding box center [361, 60] width 13 height 13
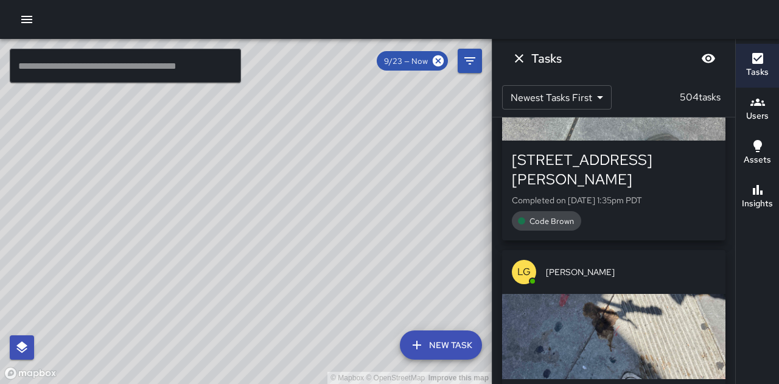
scroll to position [402, 0]
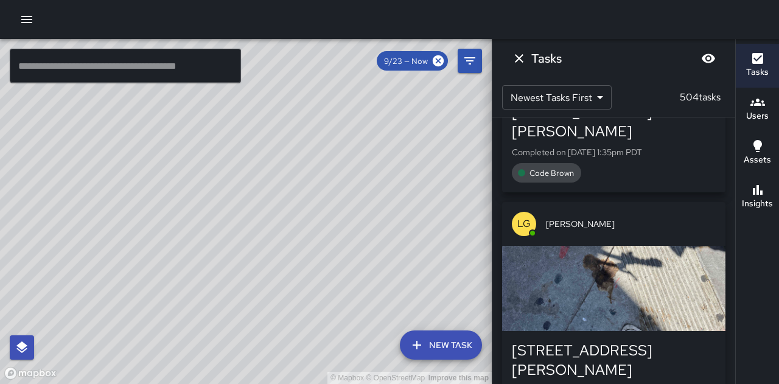
drag, startPoint x: 381, startPoint y: 293, endPoint x: 403, endPoint y: 268, distance: 33.2
click at [403, 268] on div "© Mapbox © OpenStreetMap Improve this map" at bounding box center [246, 211] width 492 height 345
click at [475, 58] on icon "Filters" at bounding box center [469, 61] width 15 height 15
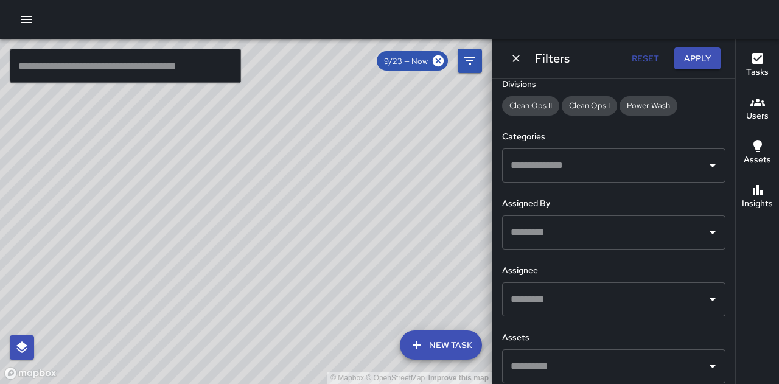
click at [643, 169] on input "text" at bounding box center [604, 165] width 194 height 23
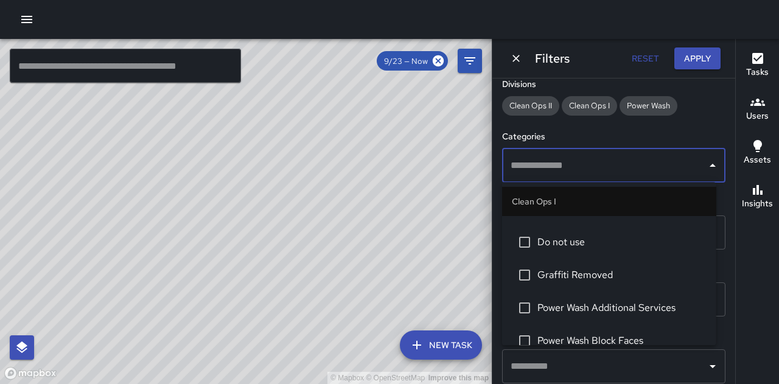
scroll to position [183, 0]
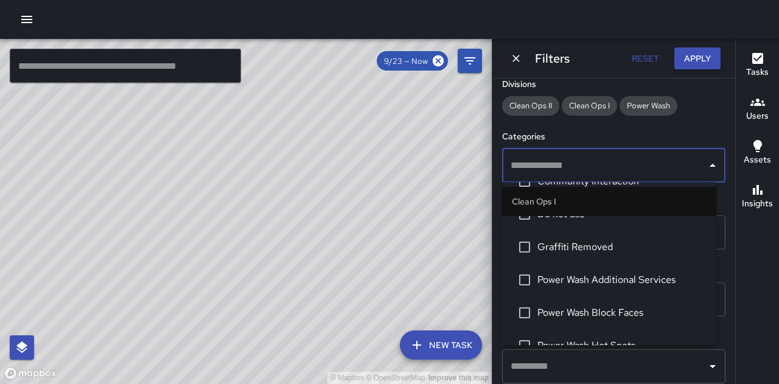
click at [585, 244] on span "Graffiti Removed" at bounding box center [621, 247] width 169 height 15
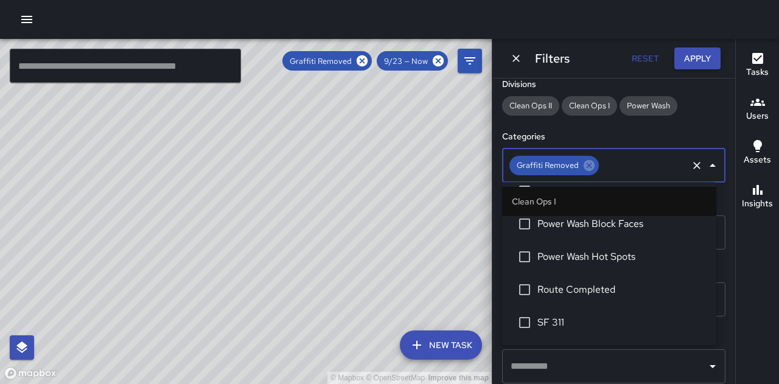
scroll to position [304, 0]
click at [559, 285] on span "SF 311" at bounding box center [621, 289] width 169 height 15
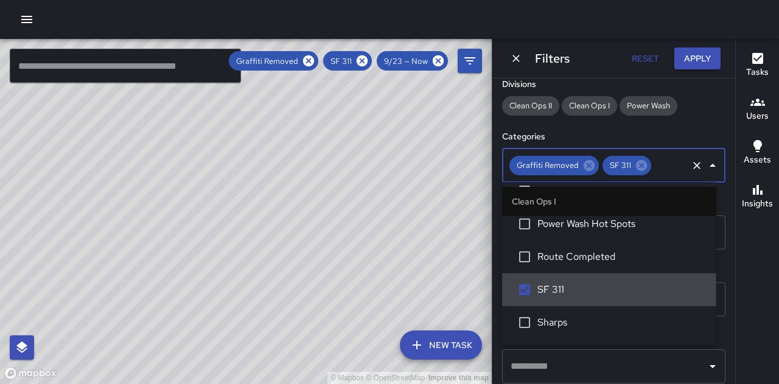
click at [548, 287] on span "SF 311" at bounding box center [621, 289] width 169 height 15
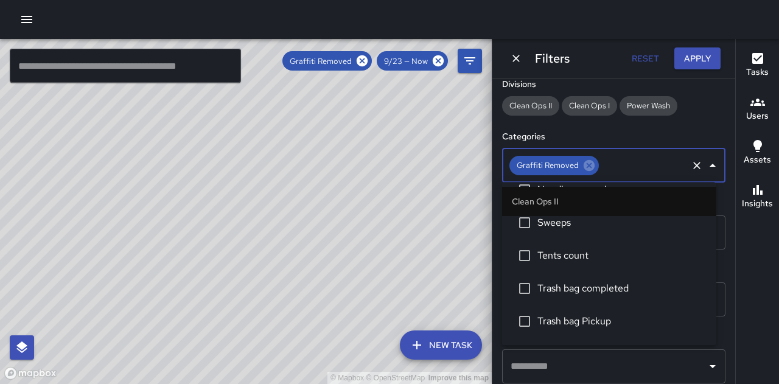
scroll to position [779, 0]
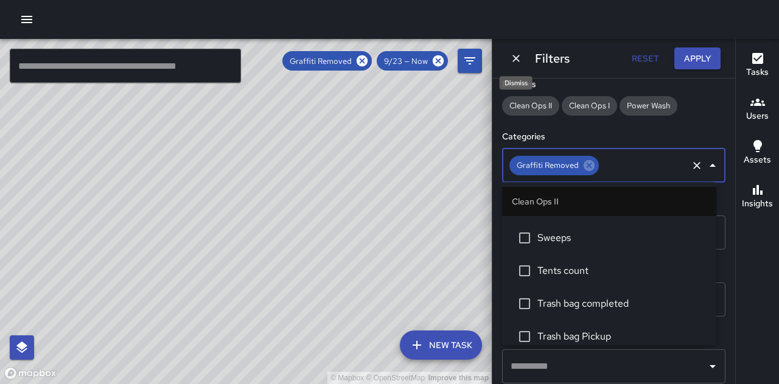
click at [516, 57] on icon "Dismiss" at bounding box center [516, 58] width 12 height 12
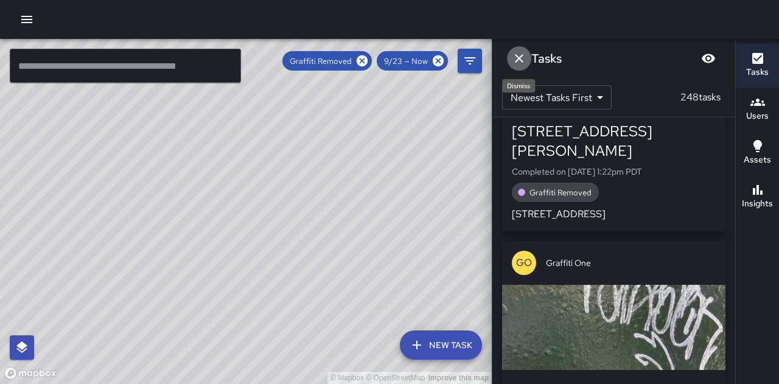
click at [516, 61] on icon "Dismiss" at bounding box center [519, 58] width 9 height 9
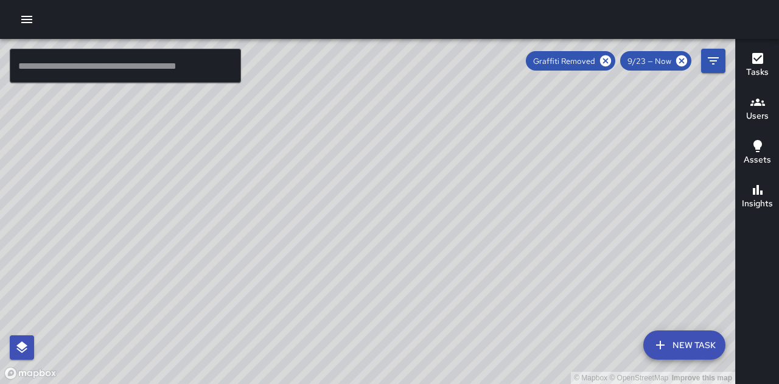
drag, startPoint x: 368, startPoint y: 285, endPoint x: 405, endPoint y: 251, distance: 50.8
click at [405, 251] on div "© Mapbox © OpenStreetMap Improve this map" at bounding box center [367, 211] width 735 height 345
click at [752, 195] on icon "button" at bounding box center [757, 190] width 15 height 15
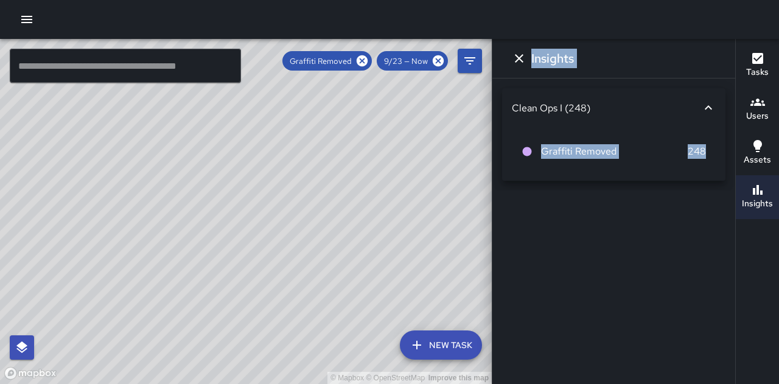
drag, startPoint x: 692, startPoint y: 413, endPoint x: 700, endPoint y: 385, distance: 28.5
click at [700, 383] on html "© Mapbox © OpenStreetMap Improve this map ​ New Task Graffiti Removed 9/23 — No…" at bounding box center [389, 192] width 779 height 384
click at [465, 179] on div "© Mapbox © OpenStreetMap Improve this map" at bounding box center [246, 211] width 492 height 345
click at [390, 145] on div "© Mapbox © OpenStreetMap Improve this map" at bounding box center [246, 211] width 492 height 345
click at [363, 57] on icon at bounding box center [362, 60] width 11 height 11
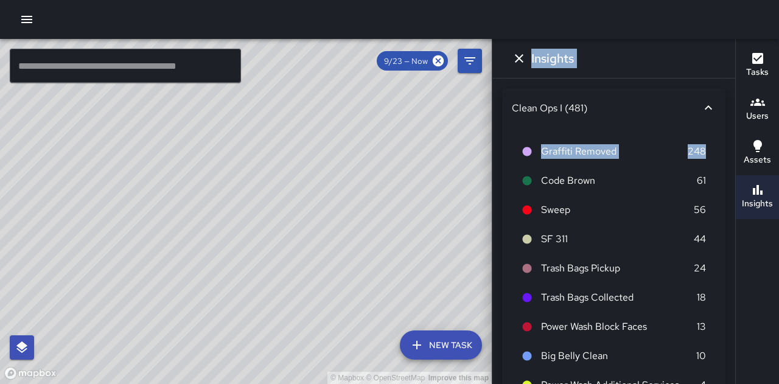
drag, startPoint x: 413, startPoint y: 219, endPoint x: 355, endPoint y: 201, distance: 60.0
click at [355, 201] on div "© Mapbox © OpenStreetMap Improve this map" at bounding box center [246, 211] width 492 height 345
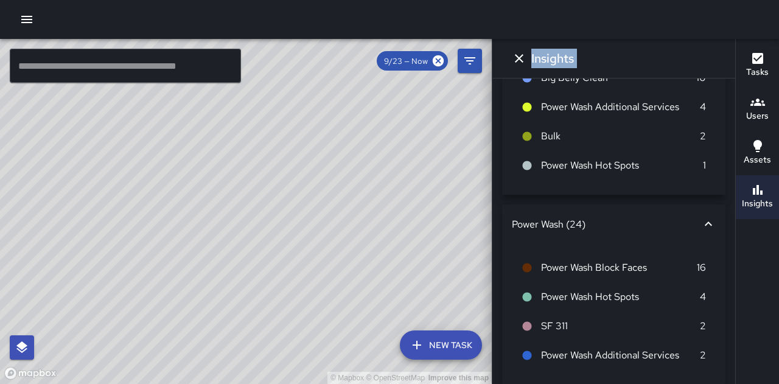
scroll to position [288, 0]
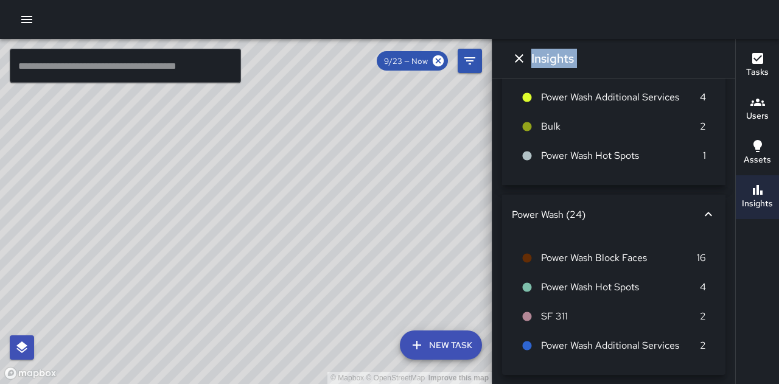
drag, startPoint x: 417, startPoint y: 231, endPoint x: 417, endPoint y: 257, distance: 26.2
click at [417, 257] on div "© Mapbox © OpenStreetMap Improve this map" at bounding box center [246, 211] width 492 height 345
drag, startPoint x: 419, startPoint y: 257, endPoint x: 406, endPoint y: 117, distance: 141.1
drag, startPoint x: 406, startPoint y: 117, endPoint x: 287, endPoint y: 87, distance: 122.9
click at [288, 87] on div "© Mapbox © OpenStreetMap Improve this map" at bounding box center [246, 211] width 492 height 345
